Goal: Information Seeking & Learning: Find specific fact

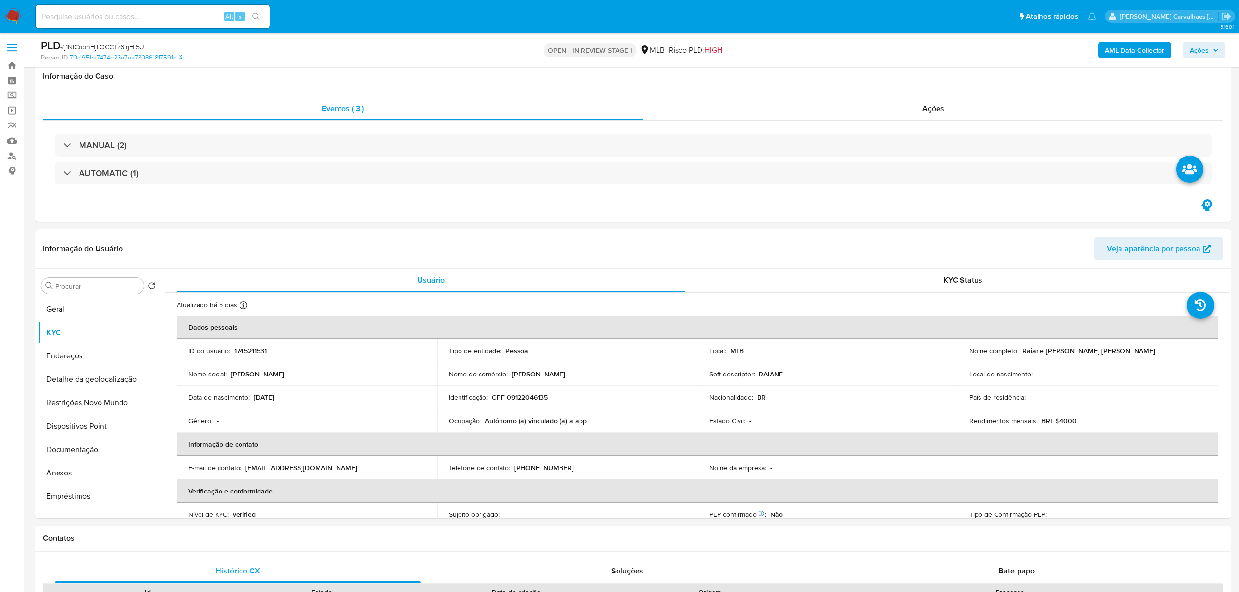
select select "10"
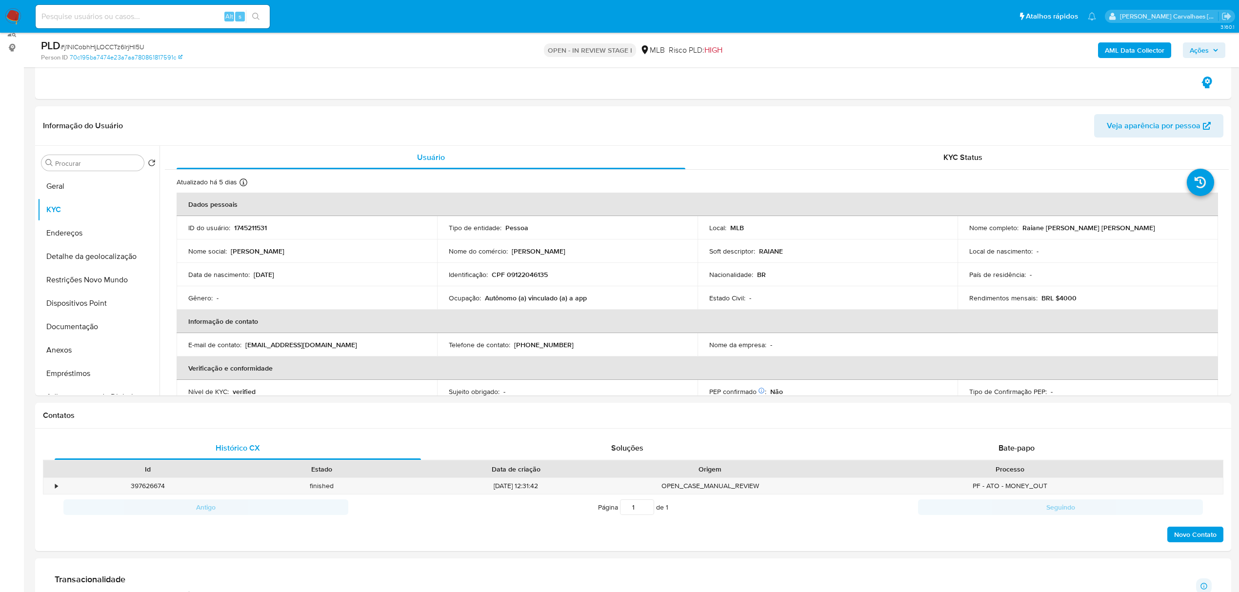
scroll to position [390, 0]
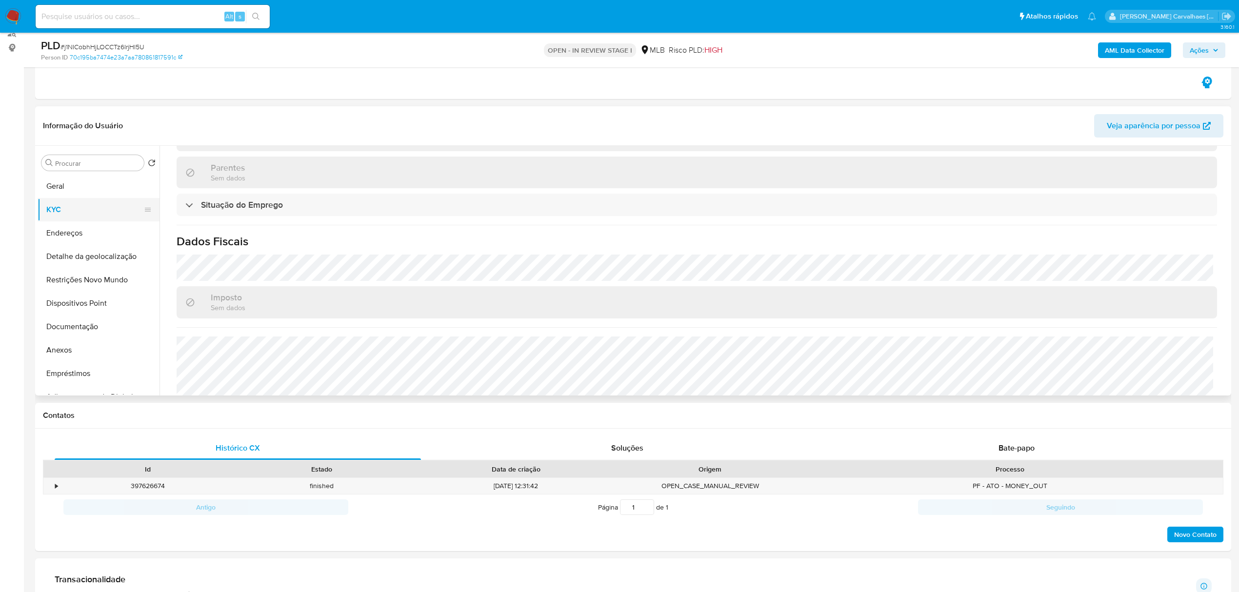
click at [92, 211] on button "KYC" at bounding box center [95, 209] width 114 height 23
click at [63, 219] on button "KYC" at bounding box center [95, 209] width 114 height 23
click at [88, 204] on button "KYC" at bounding box center [95, 209] width 114 height 23
click at [86, 188] on button "Geral" at bounding box center [95, 186] width 114 height 23
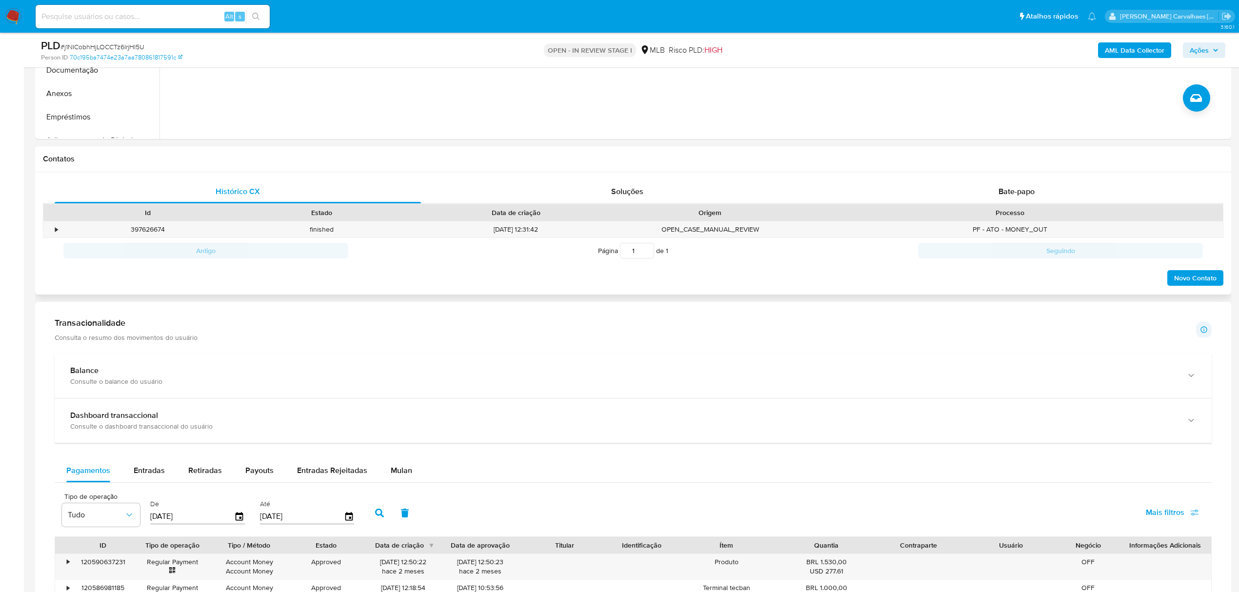
scroll to position [448, 0]
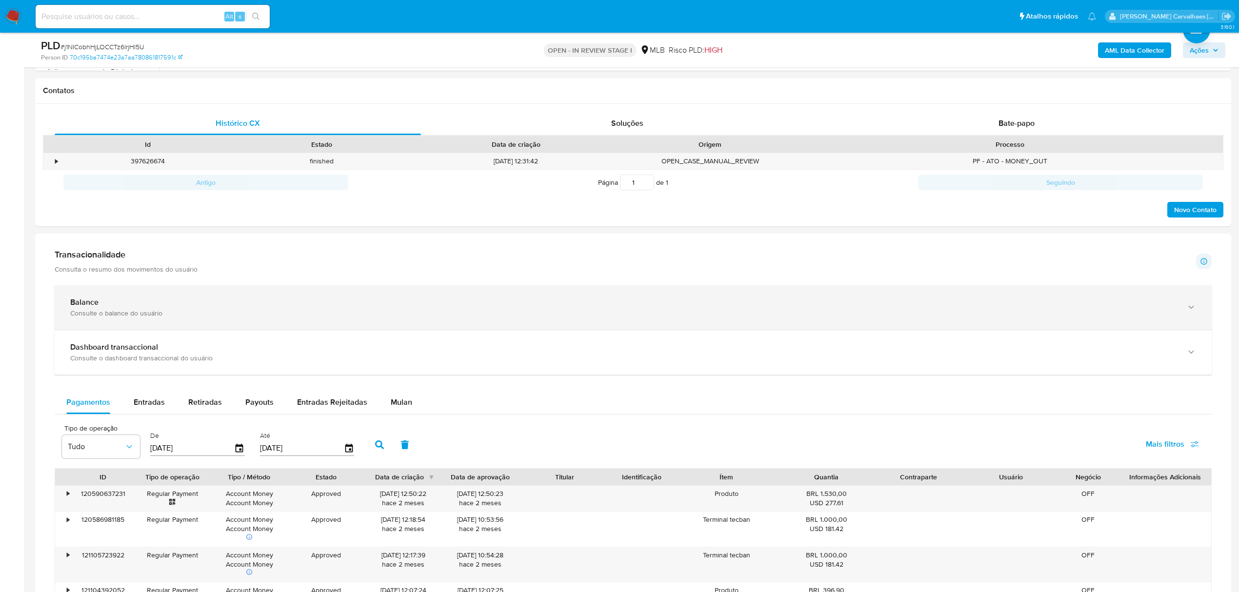
click at [121, 307] on div "Balance" at bounding box center [623, 303] width 1106 height 10
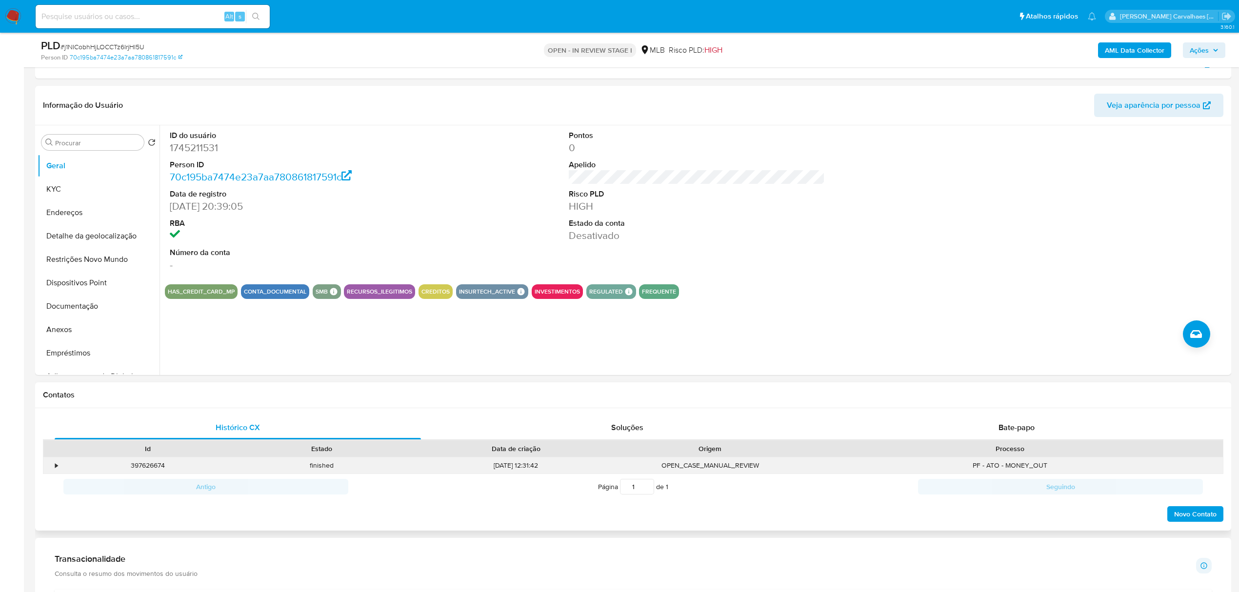
scroll to position [123, 0]
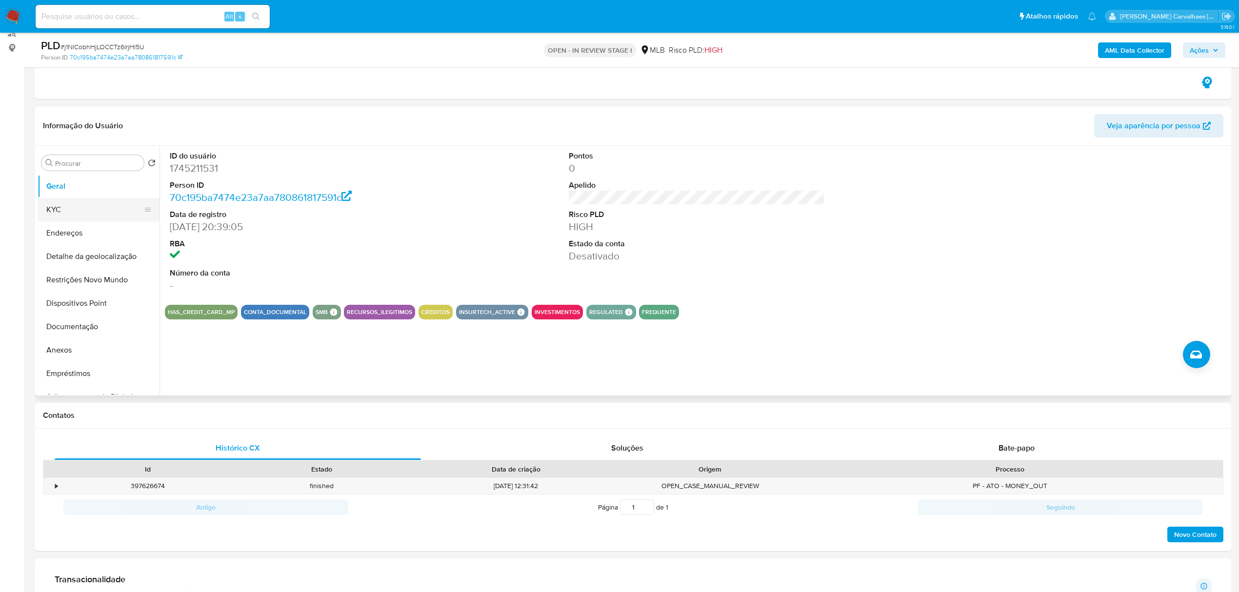
click at [63, 213] on button "KYC" at bounding box center [95, 209] width 114 height 23
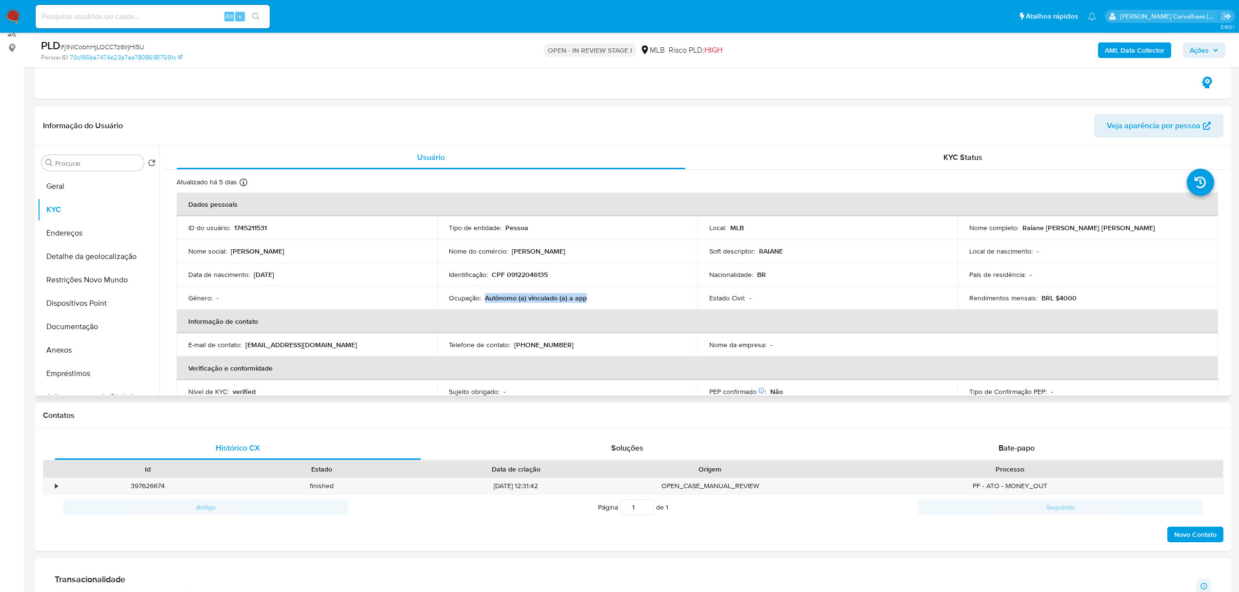
drag, startPoint x: 486, startPoint y: 296, endPoint x: 588, endPoint y: 296, distance: 101.9
click at [588, 296] on div "Ocupação : Autônomo (a) vinculado (a) a app" at bounding box center [567, 298] width 237 height 9
copy p "Autônomo (a) vinculado (a) a app"
